Goal: Task Accomplishment & Management: Manage account settings

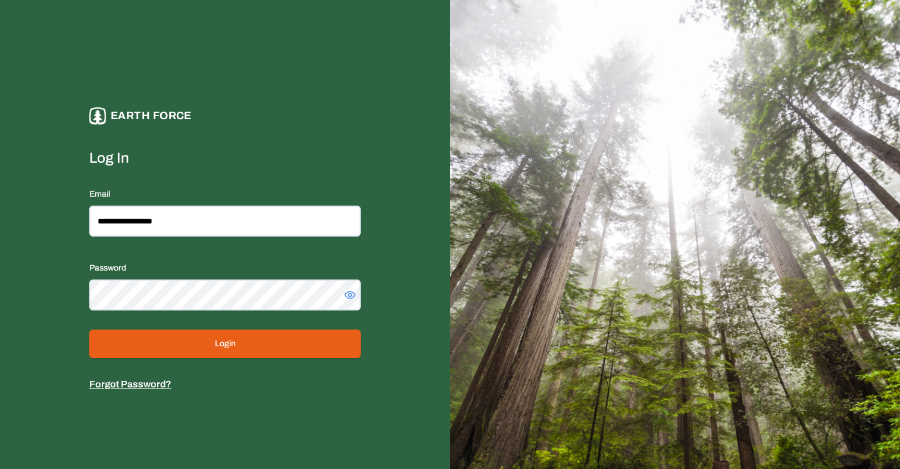
click at [198, 338] on button "Login" at bounding box center [224, 343] width 271 height 29
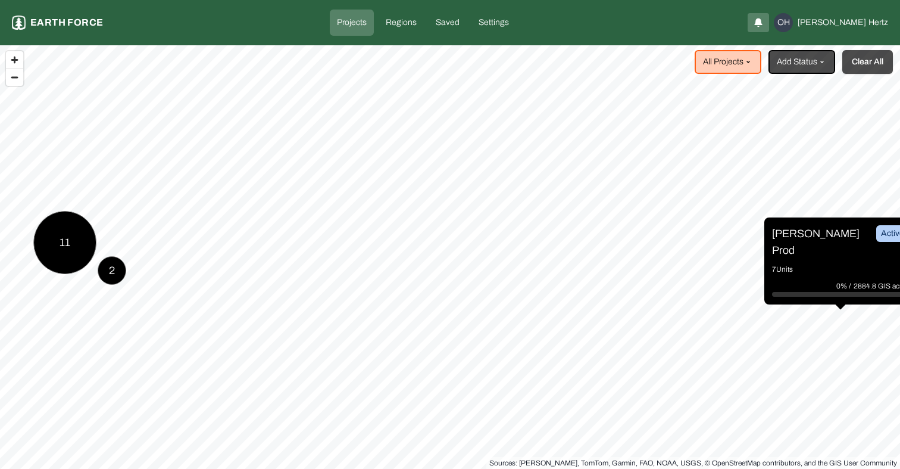
click at [873, 62] on button "Clear All" at bounding box center [867, 62] width 51 height 24
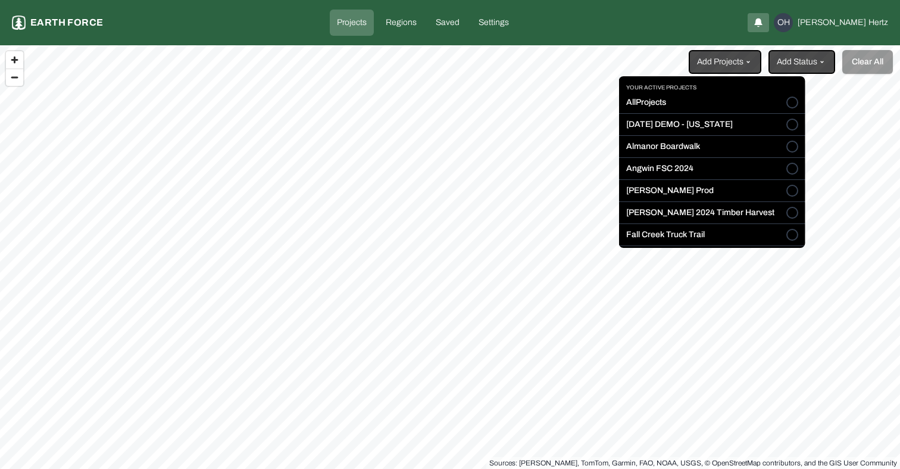
click at [735, 62] on html "Projects Earth force Projects Regions Saved Settings OH [PERSON_NAME] Add Proje…" at bounding box center [450, 234] width 900 height 469
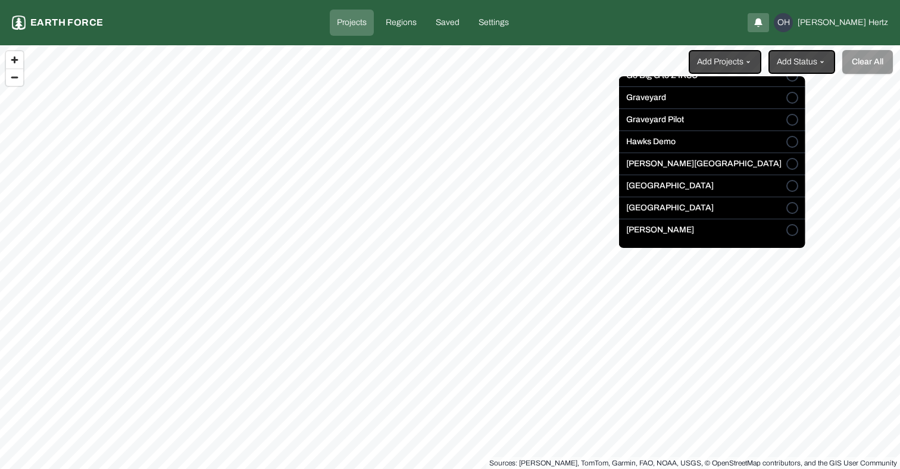
scroll to position [186, 0]
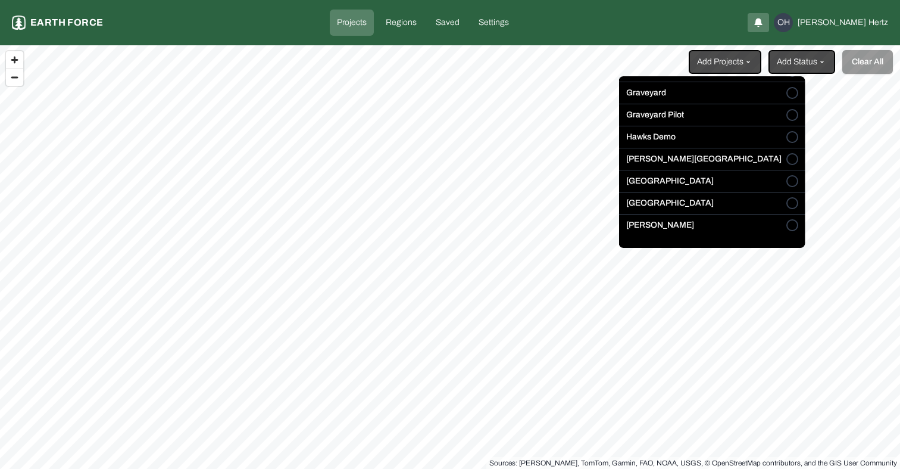
click at [787, 159] on button "[PERSON_NAME][GEOGRAPHIC_DATA]" at bounding box center [793, 159] width 12 height 12
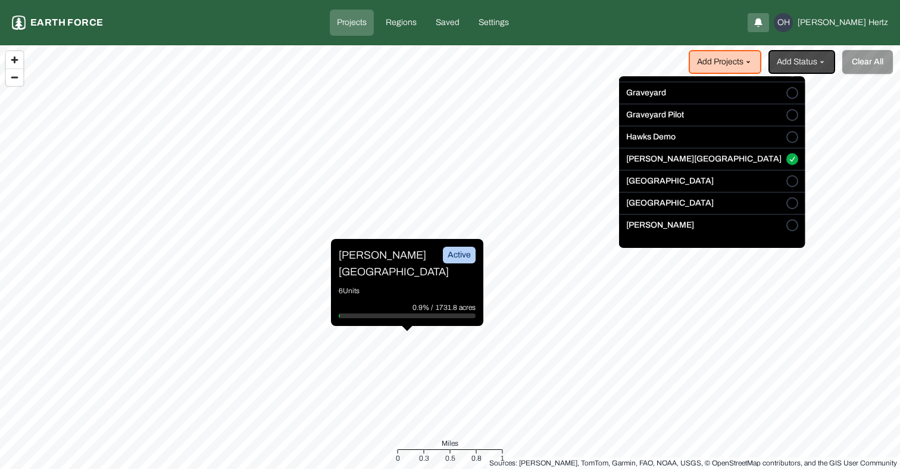
click at [360, 264] on html "Projects Earth force Projects Regions Saved Settings OH [PERSON_NAME] Add Proje…" at bounding box center [450, 234] width 900 height 469
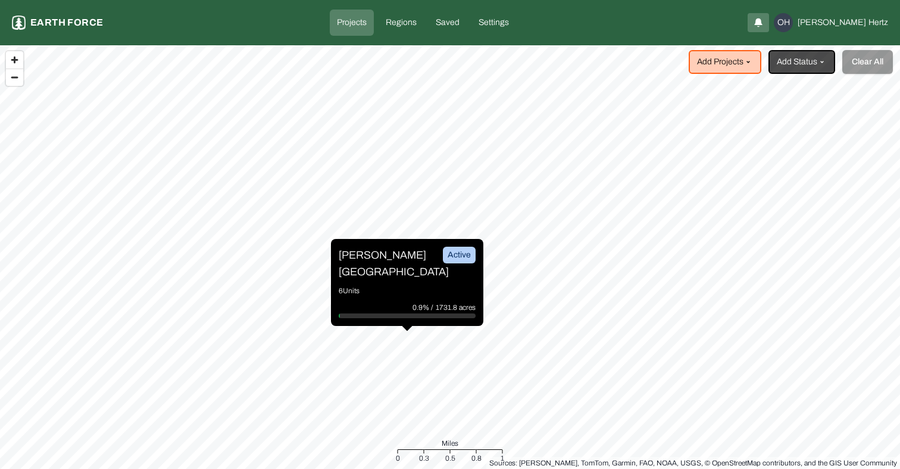
click at [360, 264] on p "[PERSON_NAME][GEOGRAPHIC_DATA]" at bounding box center [383, 262] width 89 height 33
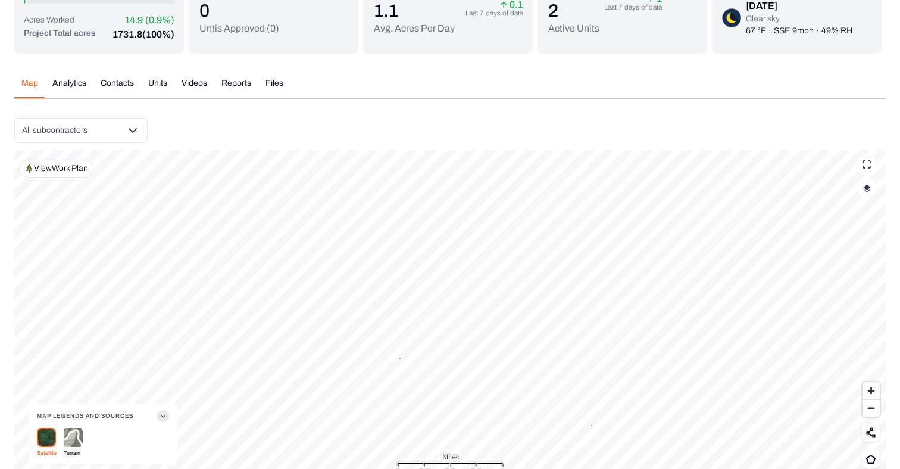
scroll to position [138, 0]
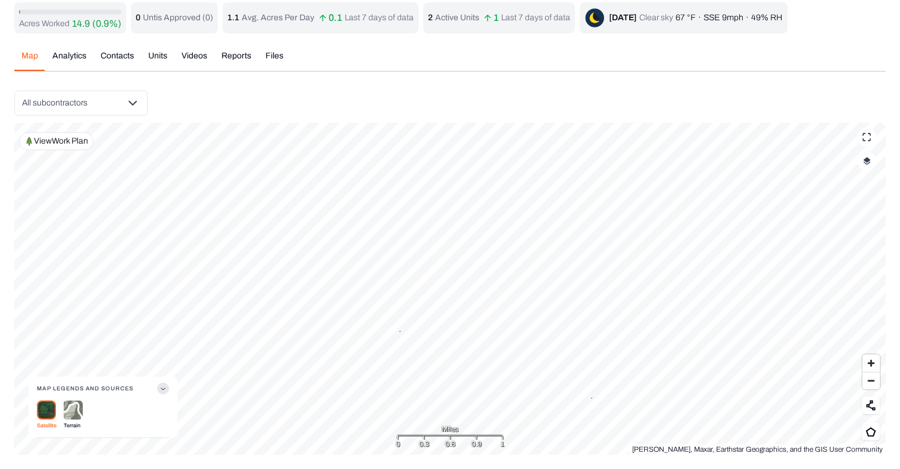
click at [868, 164] on img "button" at bounding box center [867, 161] width 8 height 8
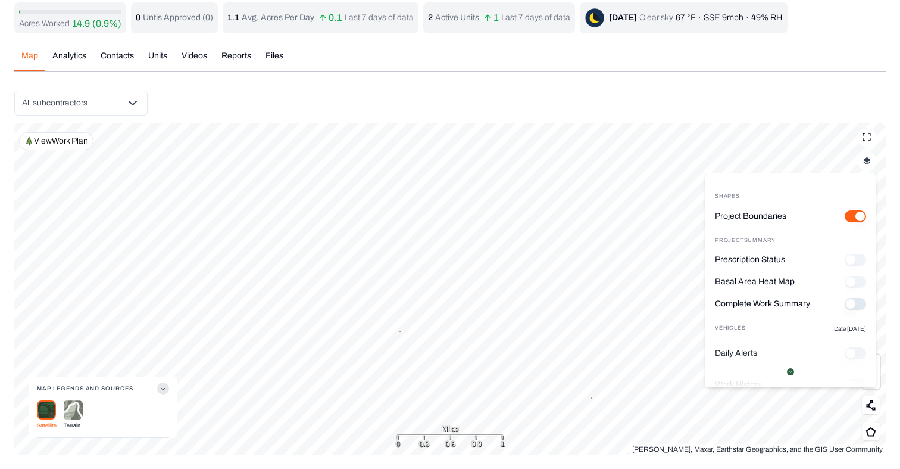
scroll to position [34, 0]
type "on"
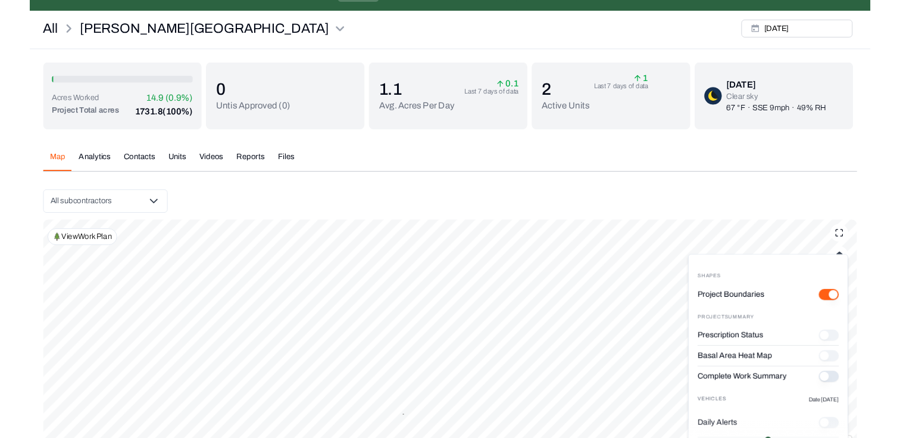
scroll to position [0, 0]
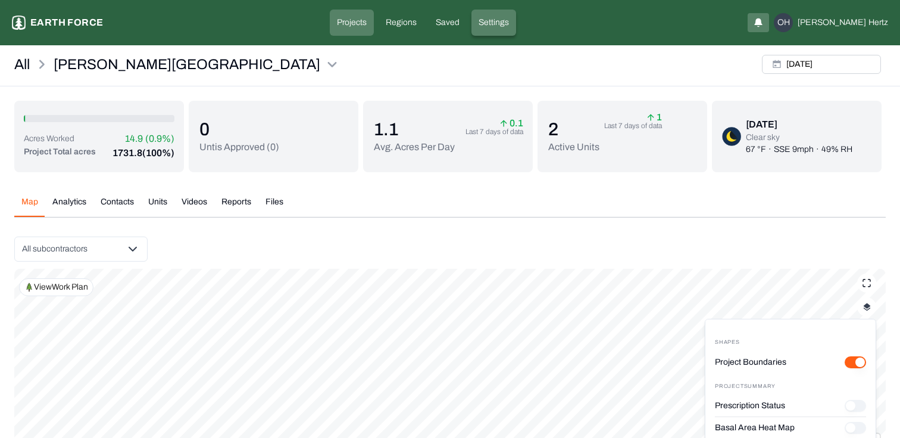
click at [509, 20] on p "Settings" at bounding box center [494, 23] width 30 height 12
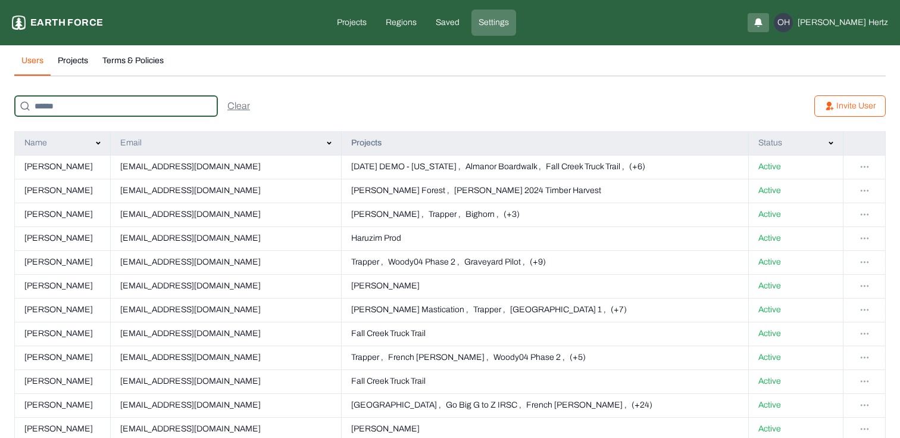
click at [83, 107] on input at bounding box center [116, 105] width 204 height 21
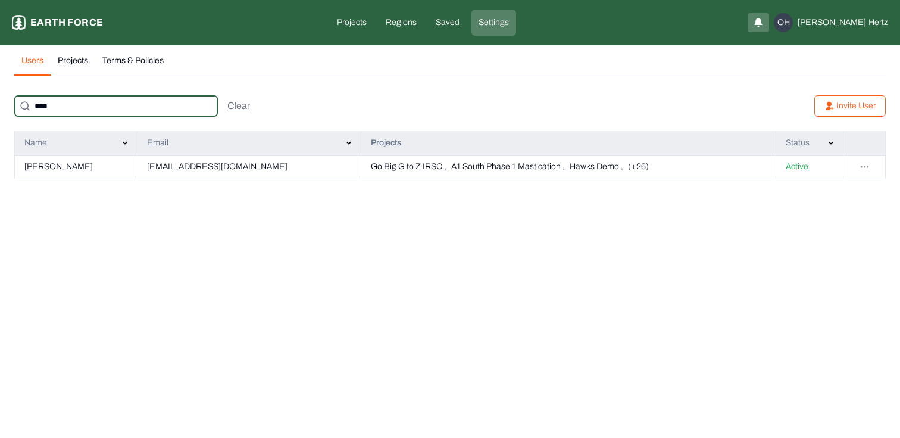
type input "****"
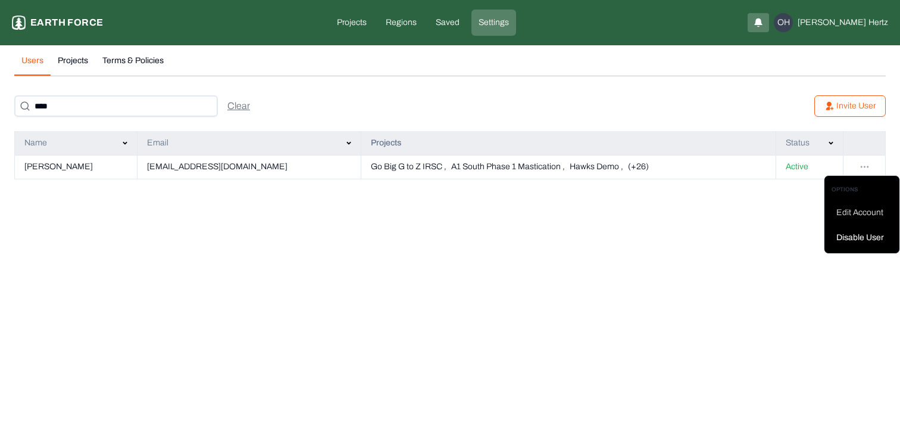
click at [866, 165] on html "Settings Earth force Projects Regions Saved Settings OH [PERSON_NAME] Users Pro…" at bounding box center [450, 96] width 900 height 193
click at [851, 213] on div "Edit Account" at bounding box center [862, 212] width 61 height 19
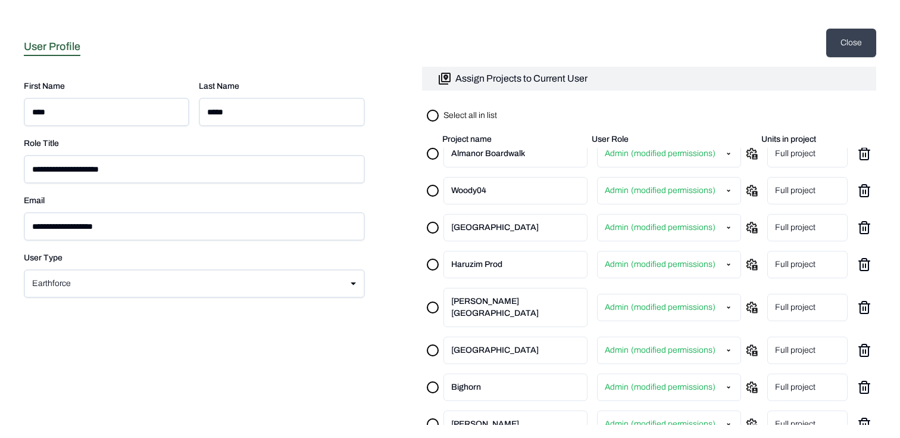
scroll to position [709, 0]
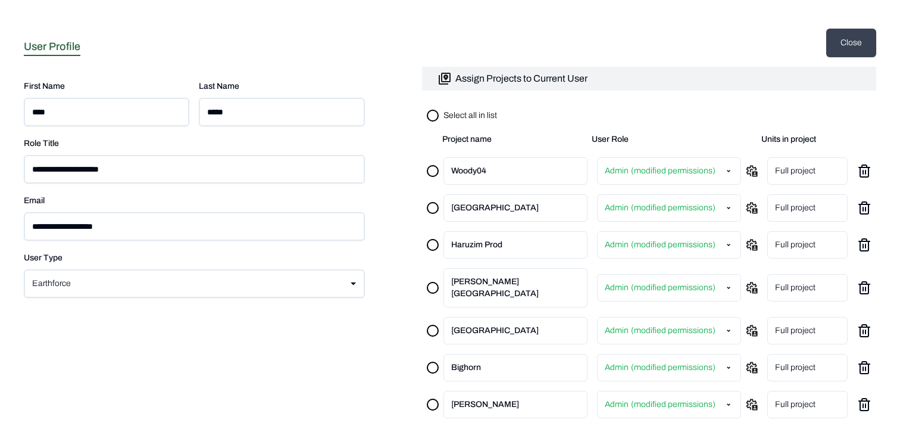
click at [750, 282] on icon at bounding box center [752, 288] width 12 height 12
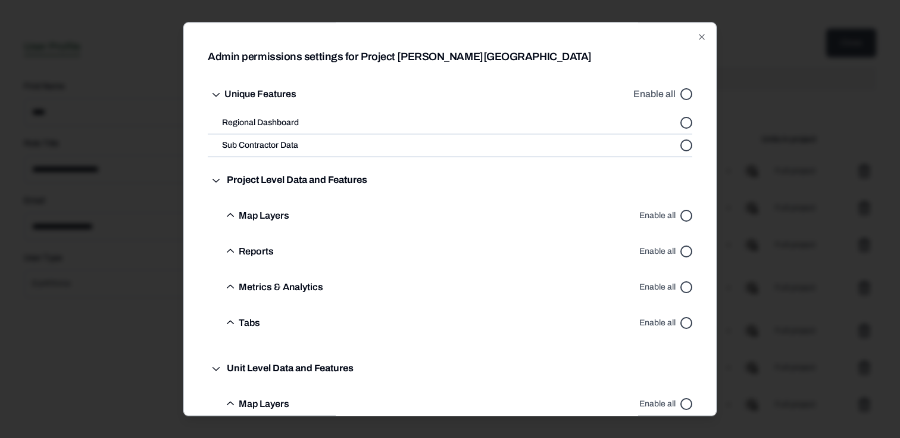
scroll to position [5, 0]
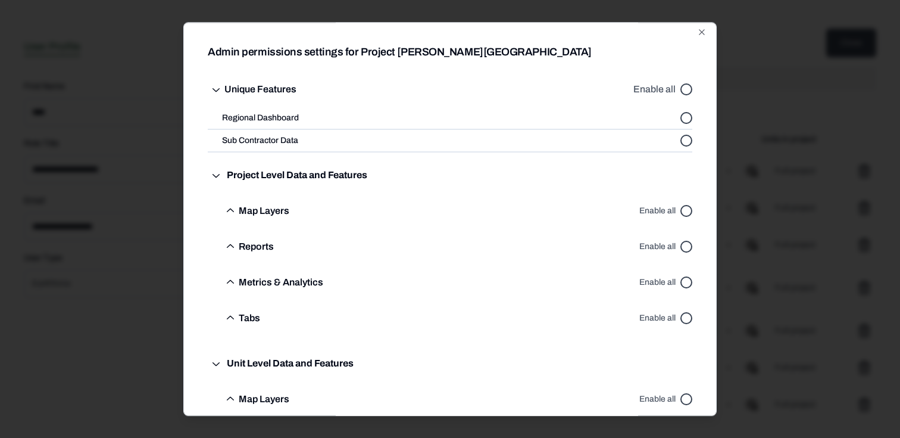
click at [688, 89] on button "Enable all" at bounding box center [687, 89] width 12 height 12
click at [686, 206] on button "Enable all" at bounding box center [687, 211] width 12 height 12
click at [686, 241] on button "Enable all" at bounding box center [687, 247] width 12 height 12
click at [686, 283] on button "Enable all" at bounding box center [687, 282] width 12 height 12
click at [687, 316] on button "Enable all" at bounding box center [687, 318] width 12 height 12
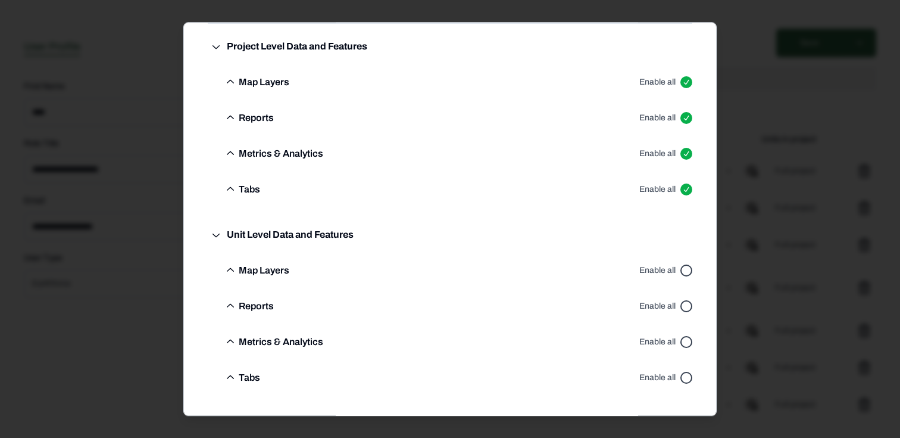
scroll to position [151, 0]
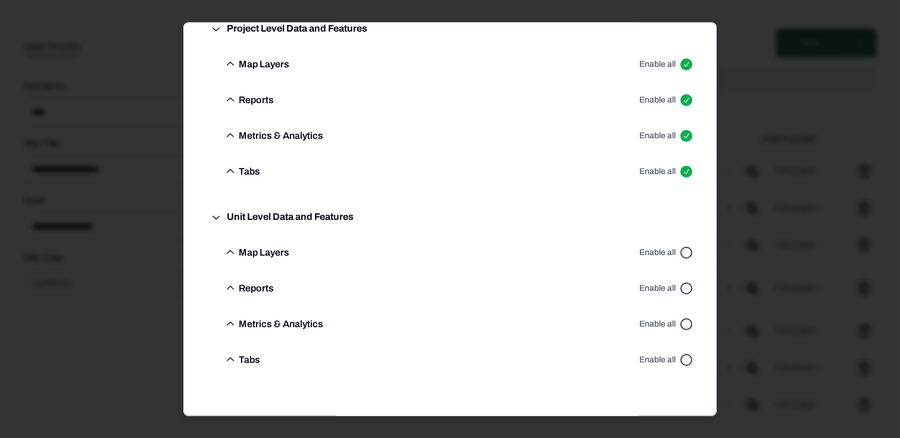
click at [682, 250] on button "Enable all" at bounding box center [687, 252] width 12 height 12
click at [686, 282] on button "Enable all" at bounding box center [687, 288] width 12 height 12
click at [686, 326] on button "Enable all" at bounding box center [687, 324] width 12 height 12
click at [686, 352] on div "Enable all" at bounding box center [665, 360] width 53 height 36
click at [686, 358] on button "Enable all" at bounding box center [687, 360] width 12 height 12
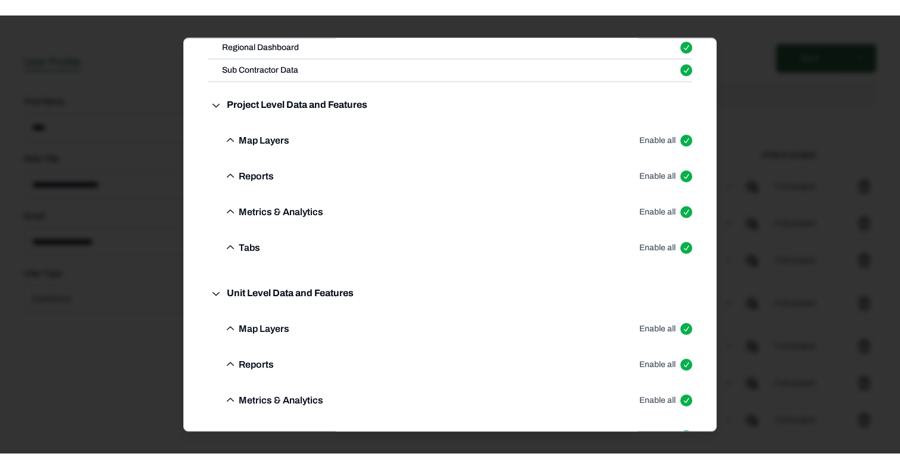
scroll to position [0, 0]
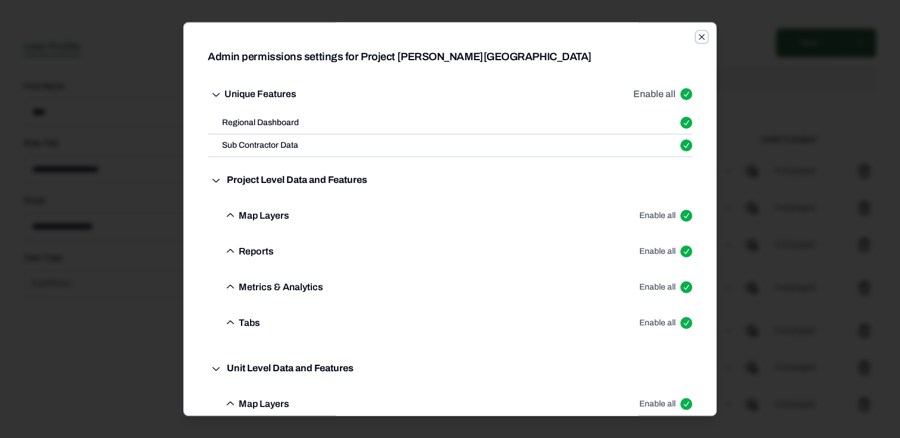
click at [702, 36] on icon "button" at bounding box center [702, 37] width 10 height 10
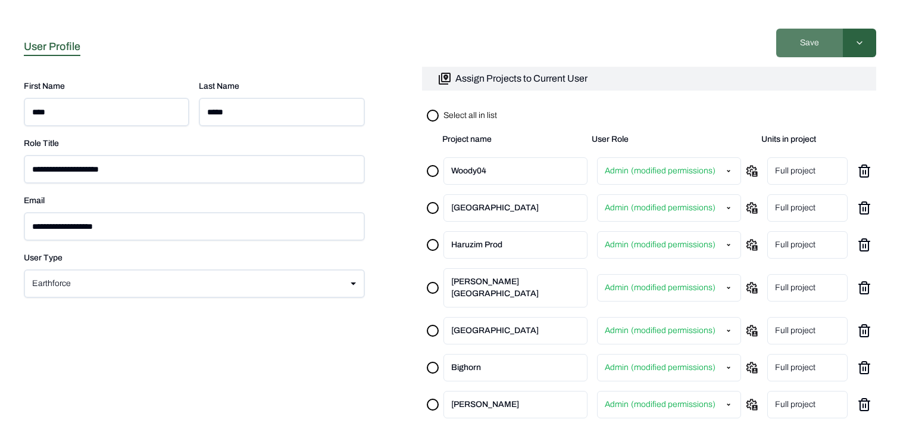
click at [807, 39] on button "Save" at bounding box center [809, 43] width 67 height 29
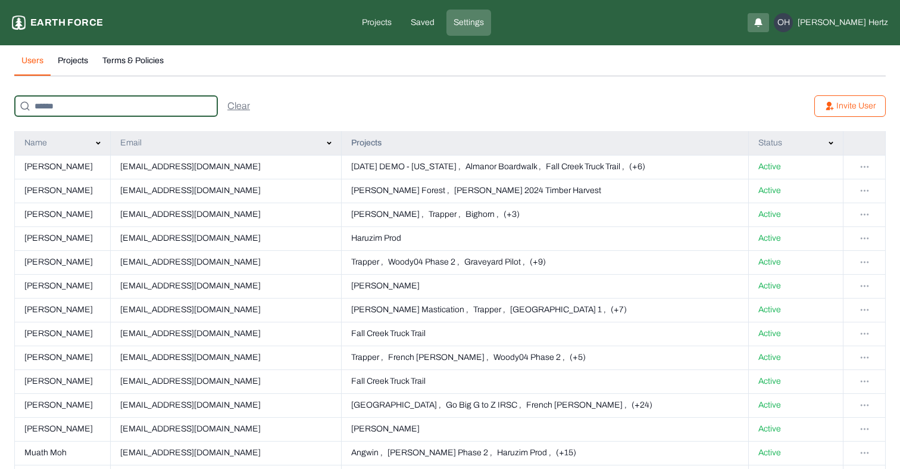
click at [70, 107] on input at bounding box center [116, 105] width 204 height 21
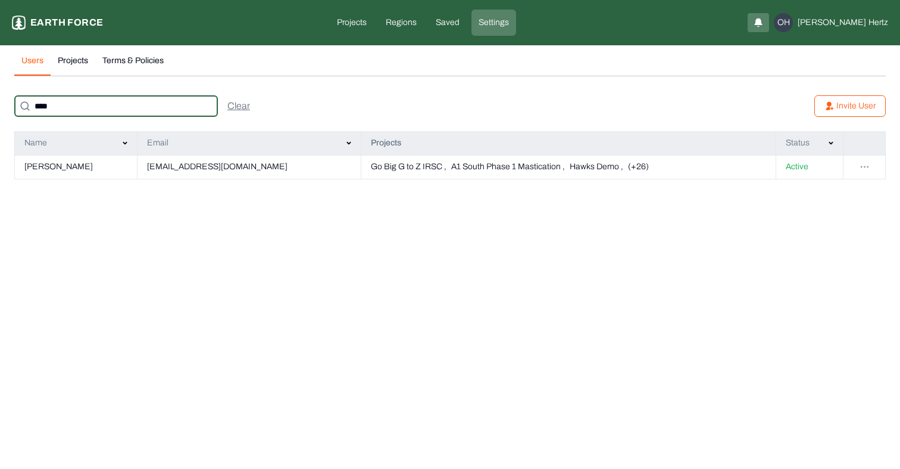
type input "****"
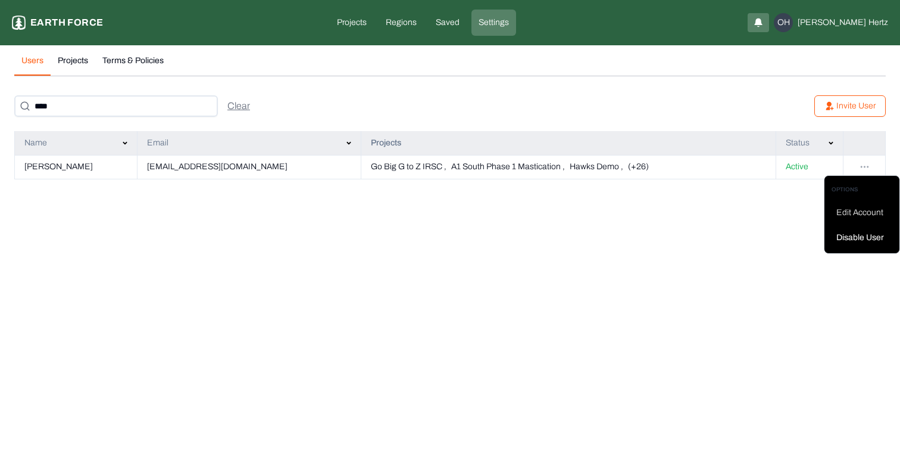
click at [866, 166] on html "Settings Earth force Projects Regions Saved Settings OH [PERSON_NAME] Users Pro…" at bounding box center [450, 96] width 900 height 193
click at [846, 210] on div "Edit Account" at bounding box center [862, 212] width 61 height 19
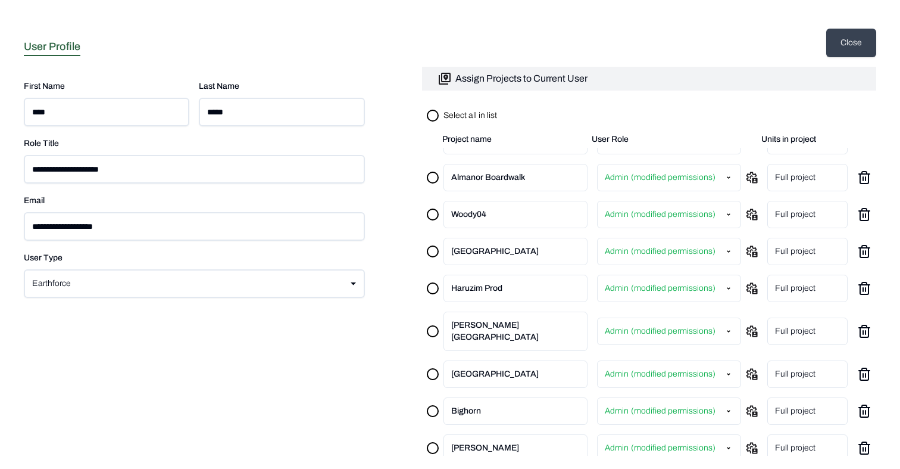
scroll to position [667, 0]
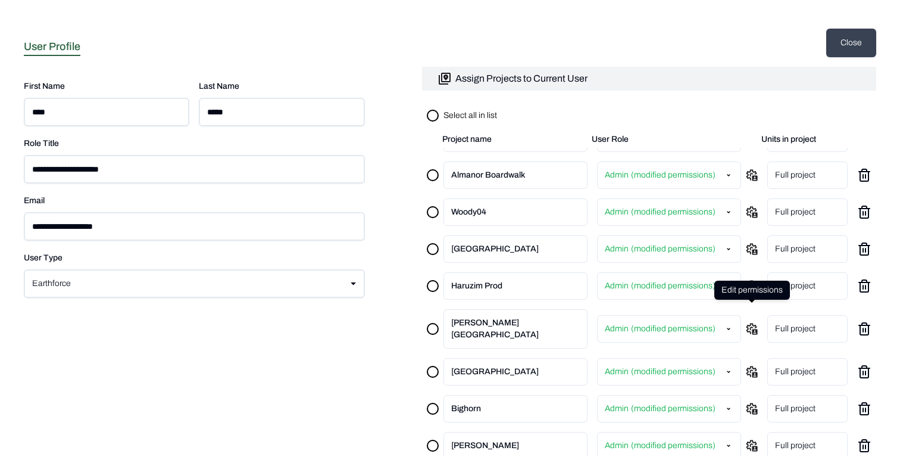
click at [753, 323] on icon at bounding box center [751, 328] width 11 height 11
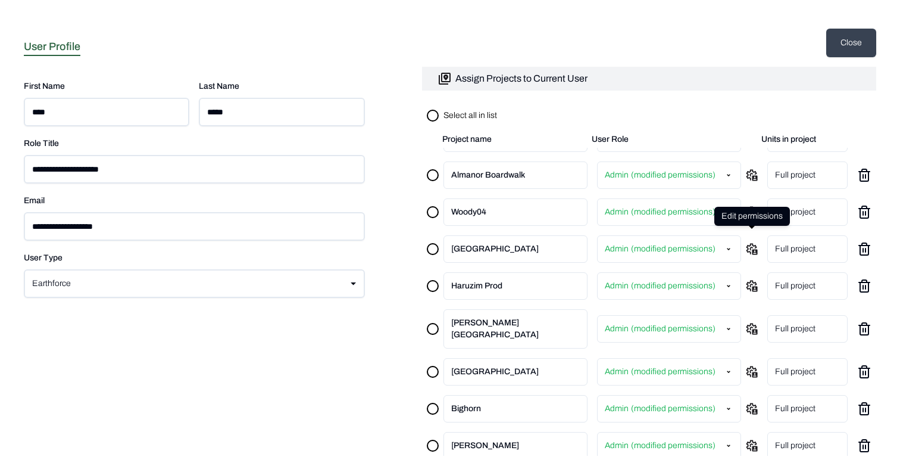
click at [752, 243] on icon at bounding box center [752, 249] width 12 height 12
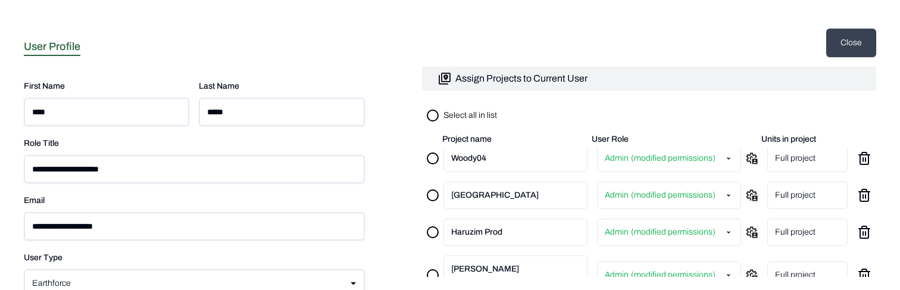
scroll to position [704, 0]
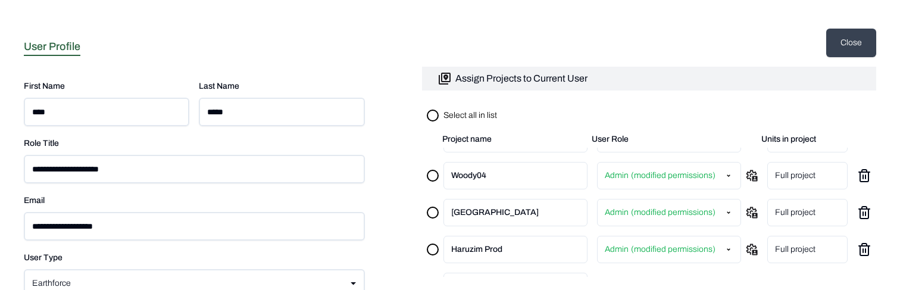
click at [862, 207] on icon at bounding box center [864, 208] width 5 height 2
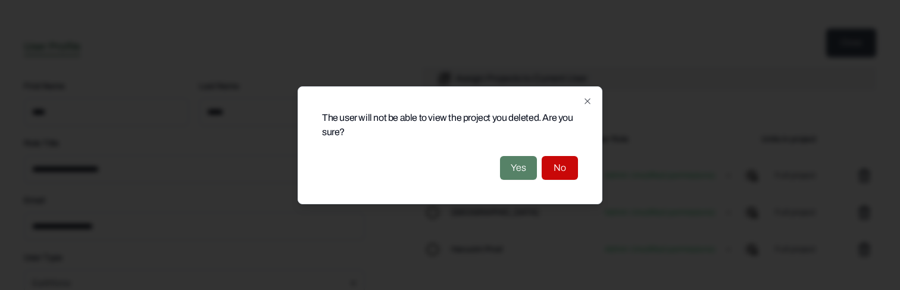
click at [520, 163] on button "Yes" at bounding box center [518, 168] width 37 height 24
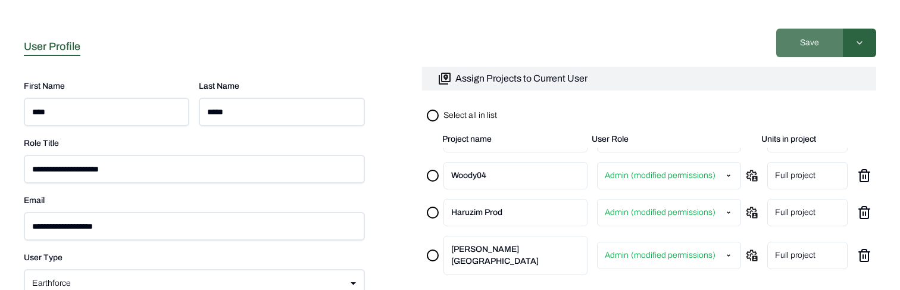
click at [813, 41] on button "Save" at bounding box center [809, 43] width 67 height 29
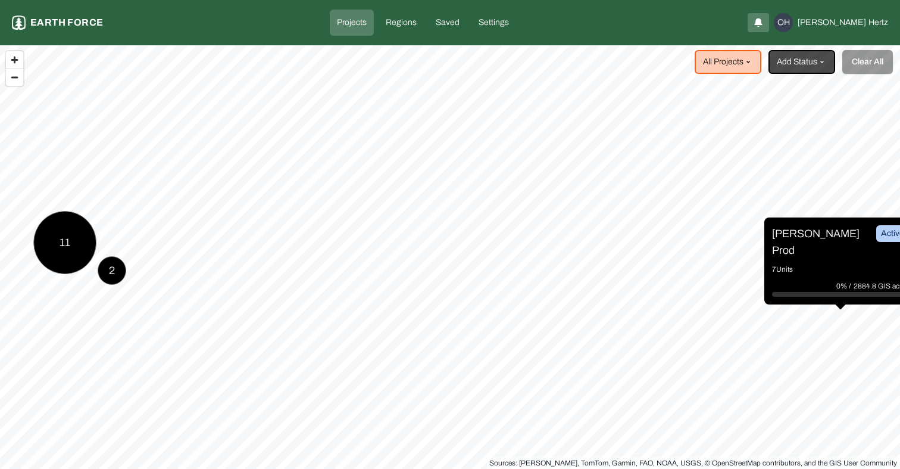
click at [800, 240] on p "[PERSON_NAME] Prod" at bounding box center [816, 241] width 89 height 33
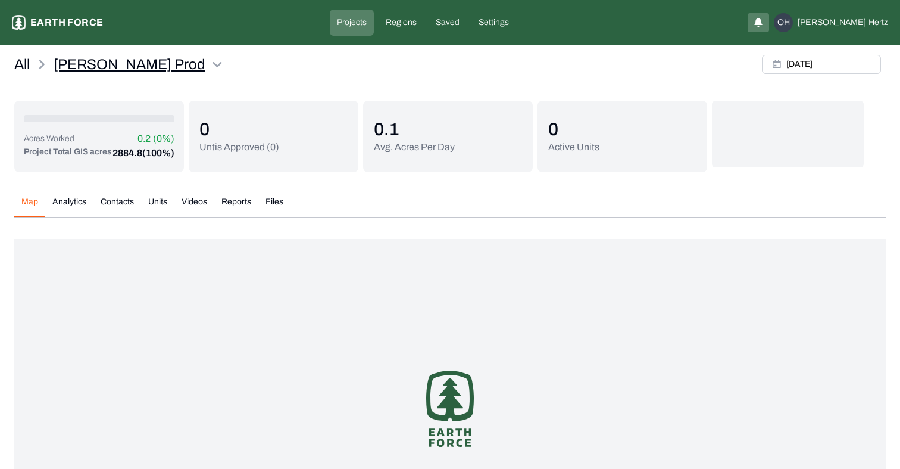
click at [187, 66] on html "Ben Shemen Prod Earth force Projects Regions Saved Settings OH Omer Hertz All B…" at bounding box center [450, 296] width 900 height 592
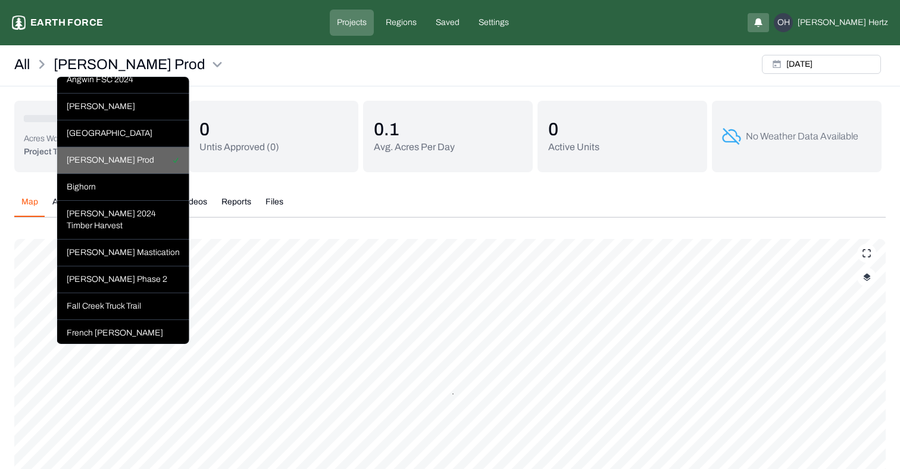
scroll to position [145, 0]
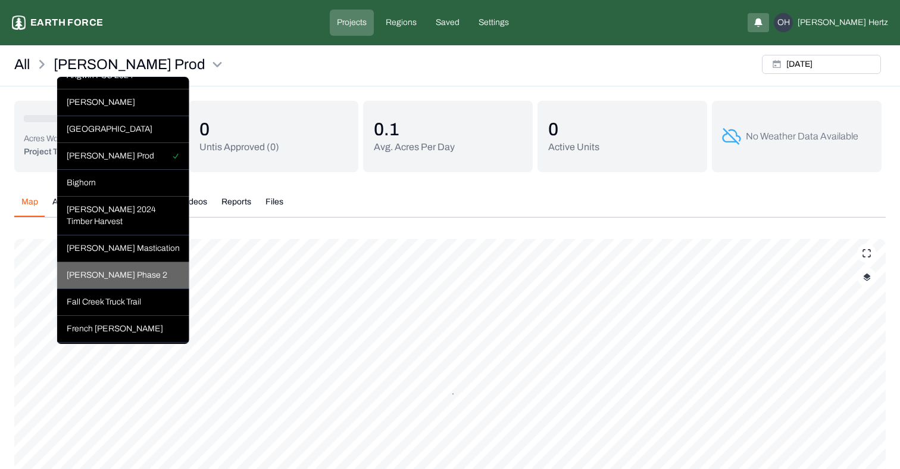
click at [99, 262] on div "[PERSON_NAME] Phase 2" at bounding box center [123, 275] width 132 height 27
